Goal: Task Accomplishment & Management: Use online tool/utility

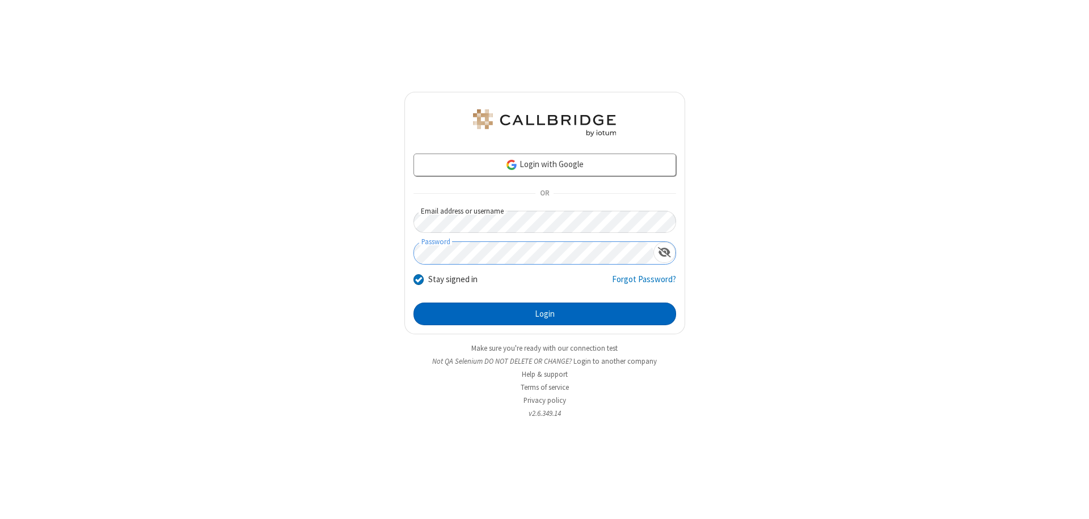
click at [544, 314] on button "Login" at bounding box center [544, 314] width 263 height 23
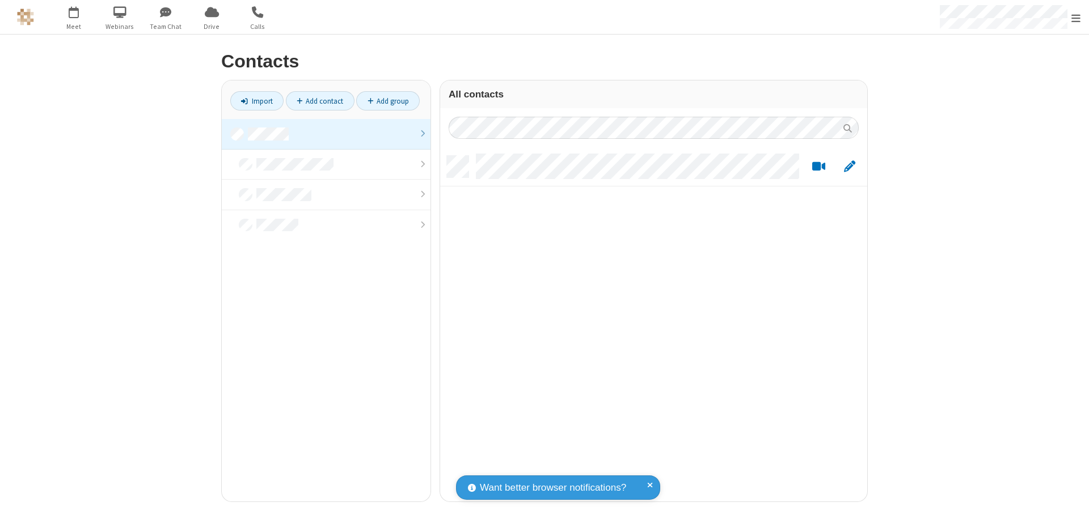
click at [326, 134] on link at bounding box center [326, 134] width 209 height 31
click at [257, 101] on link "Import" at bounding box center [256, 100] width 53 height 19
